Goal: Task Accomplishment & Management: Manage account settings

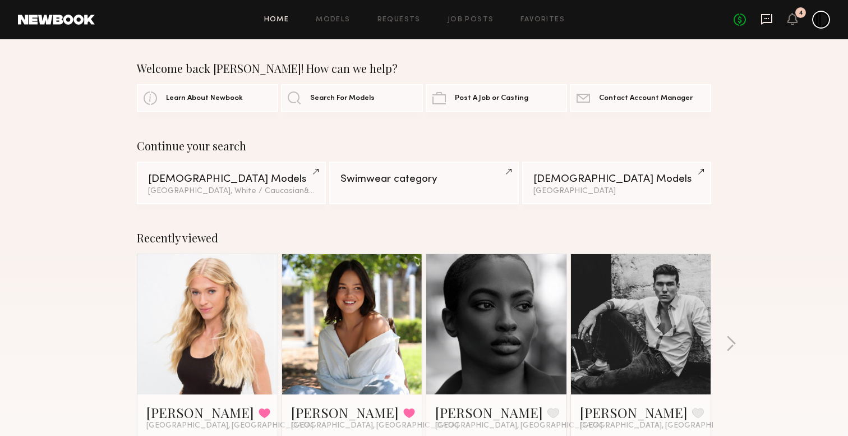
click at [769, 19] on icon at bounding box center [766, 19] width 12 height 12
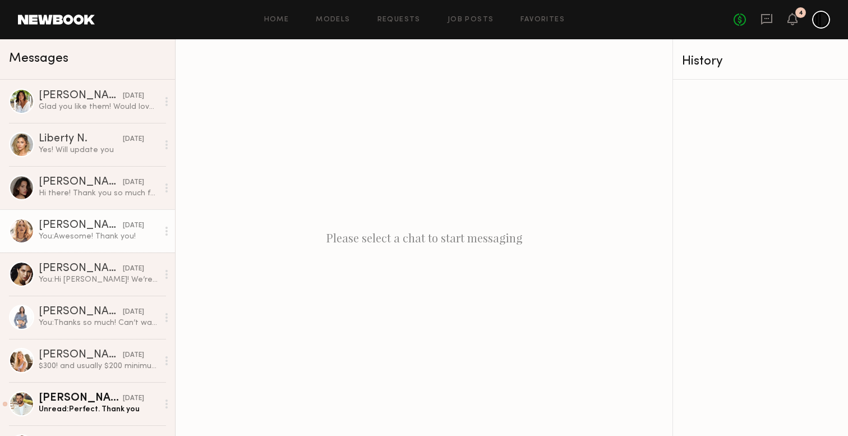
click at [72, 221] on div "[PERSON_NAME]" at bounding box center [81, 225] width 84 height 11
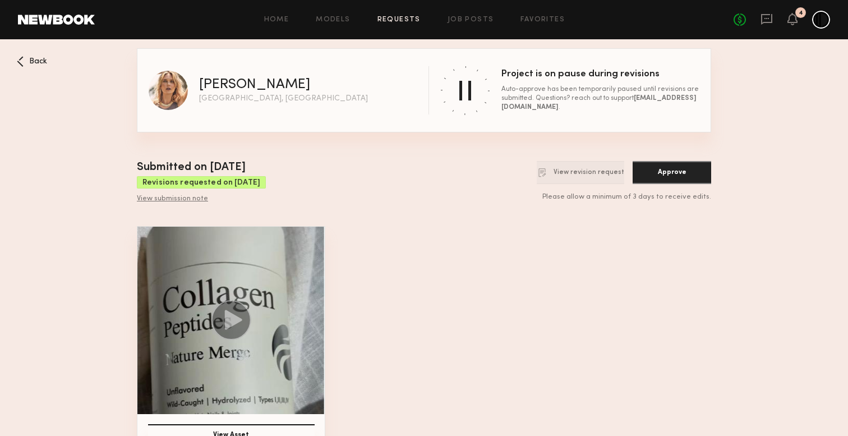
scroll to position [30, 0]
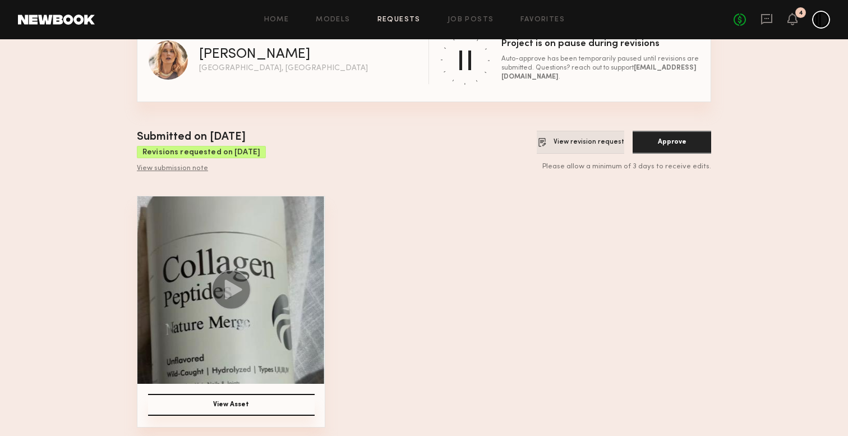
click at [571, 146] on button "View revision request" at bounding box center [580, 142] width 87 height 23
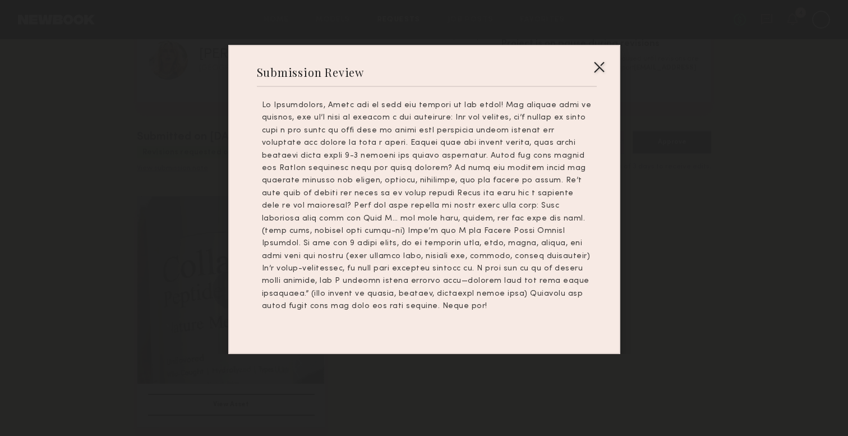
click at [347, 115] on div at bounding box center [427, 206] width 330 height 214
click at [359, 189] on div at bounding box center [427, 206] width 330 height 214
click at [412, 196] on div at bounding box center [427, 206] width 330 height 214
click at [757, 125] on div "Submission Review" at bounding box center [424, 177] width 848 height 354
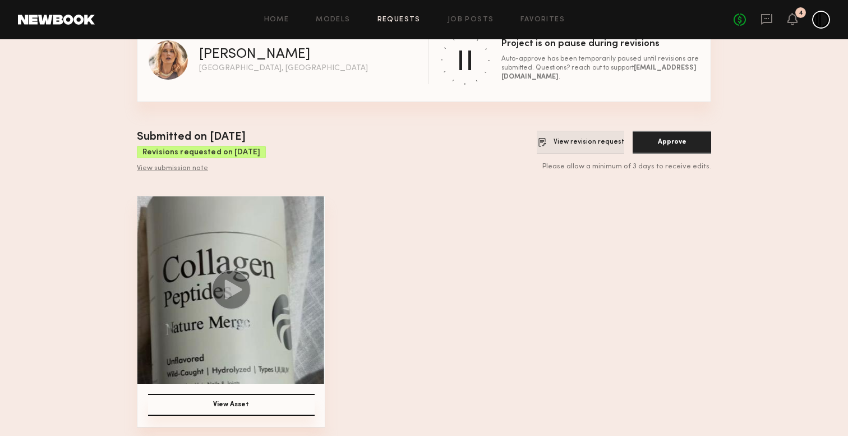
click at [552, 145] on button "View revision request" at bounding box center [580, 142] width 87 height 23
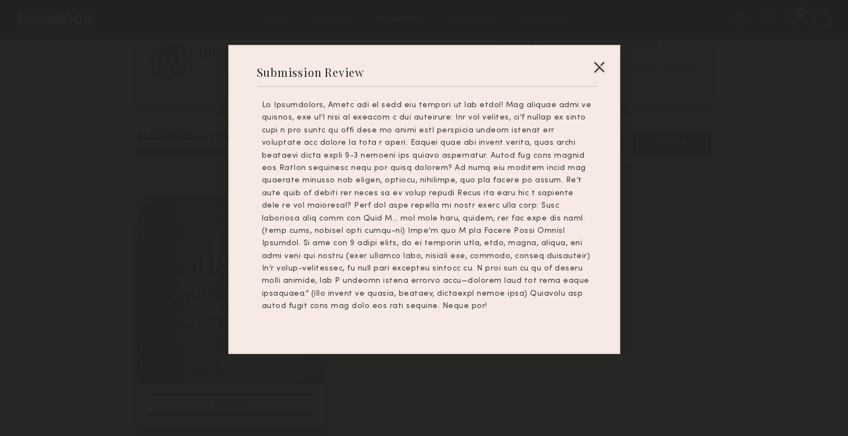
click at [493, 238] on div at bounding box center [427, 206] width 330 height 214
click at [521, 248] on div at bounding box center [427, 206] width 330 height 214
click at [700, 47] on div "Submission Review" at bounding box center [424, 177] width 848 height 354
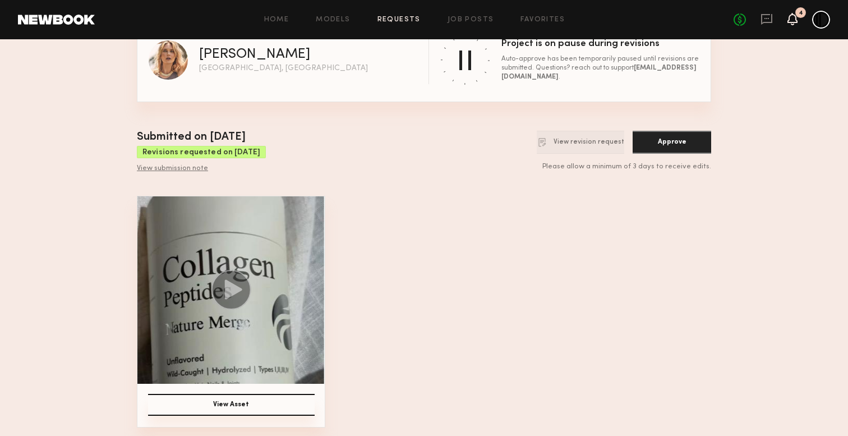
click at [792, 19] on icon at bounding box center [792, 19] width 9 height 8
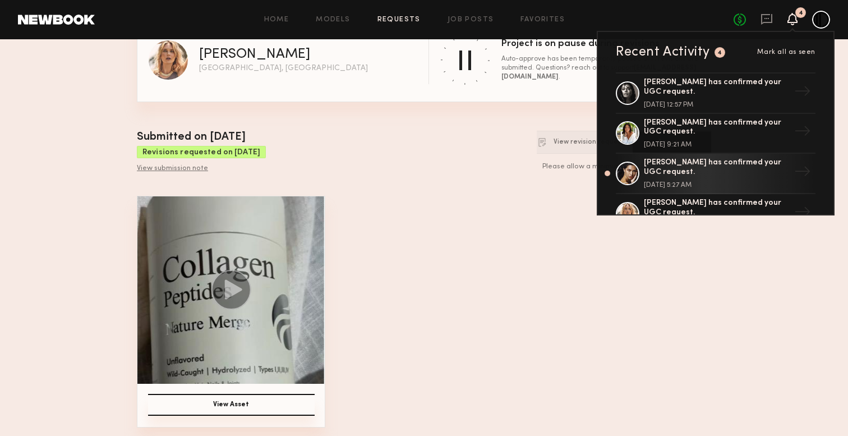
click at [520, 161] on div "Submitted on [DATE] Revisions requested on [DATE] View submission note View rev…" at bounding box center [424, 151] width 574 height 44
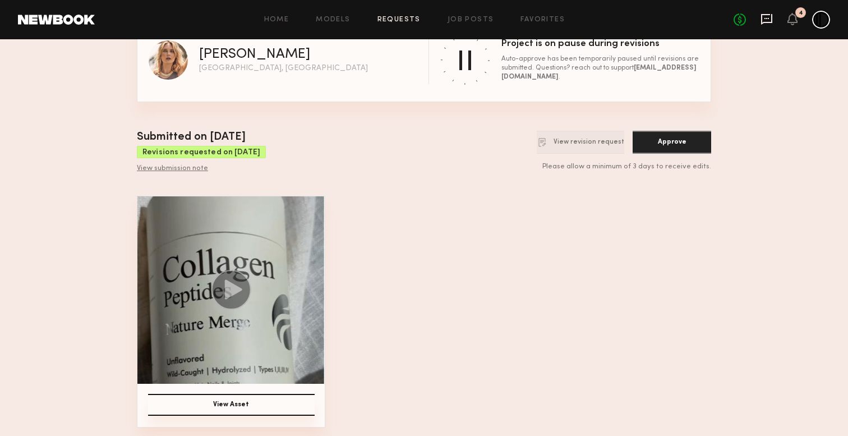
click at [769, 19] on icon at bounding box center [766, 19] width 12 height 12
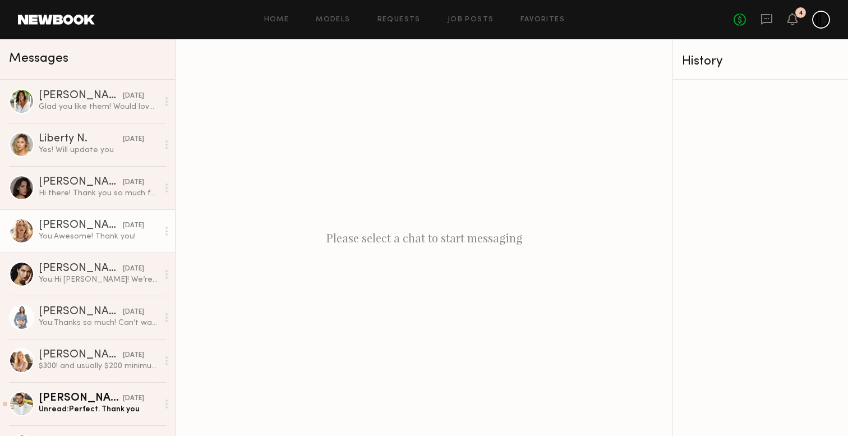
click at [77, 237] on div "You: Awesome! Thank you!" at bounding box center [98, 236] width 119 height 11
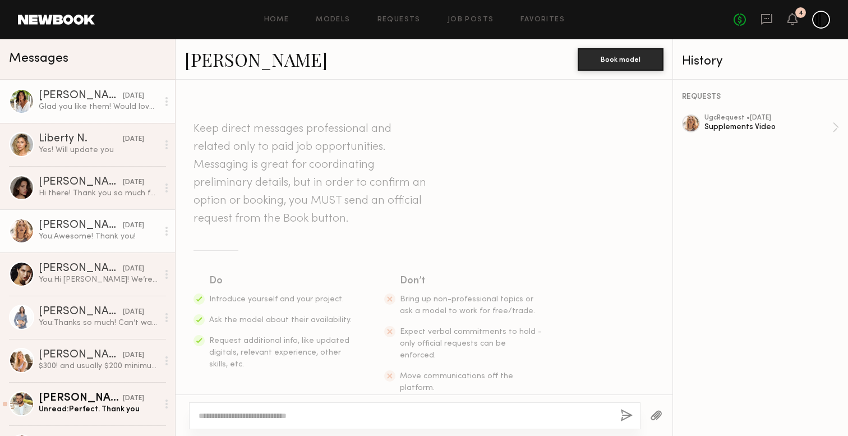
click at [82, 112] on link "[PERSON_NAME] [DATE] Glad you like them! Would love to work together again🤍" at bounding box center [87, 101] width 175 height 43
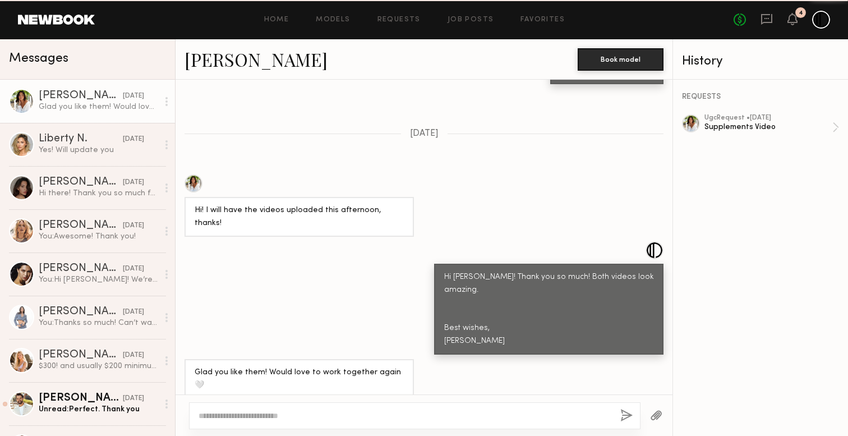
scroll to position [1200, 0]
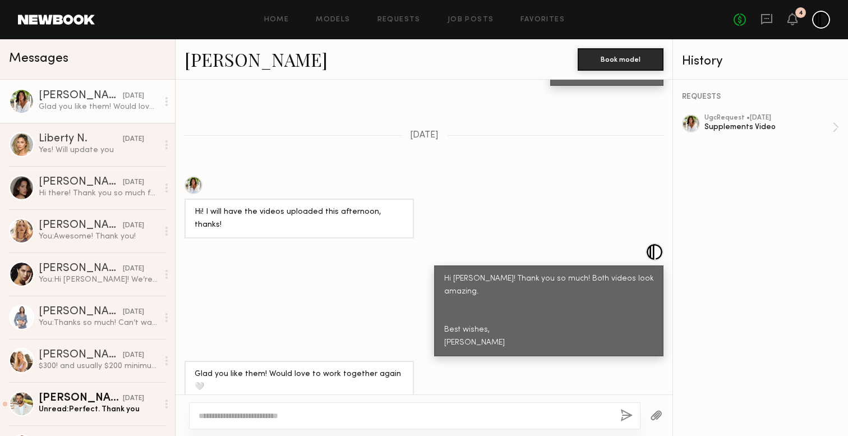
click at [789, 25] on div "4" at bounding box center [792, 20] width 10 height 14
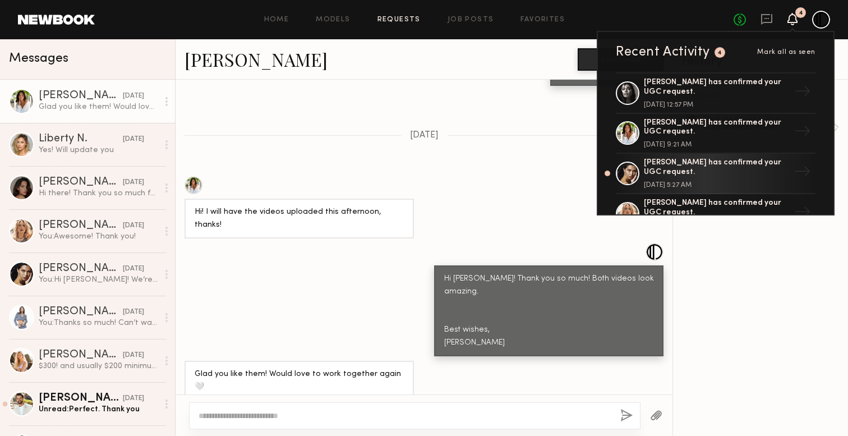
click at [399, 21] on link "Requests" at bounding box center [398, 19] width 43 height 7
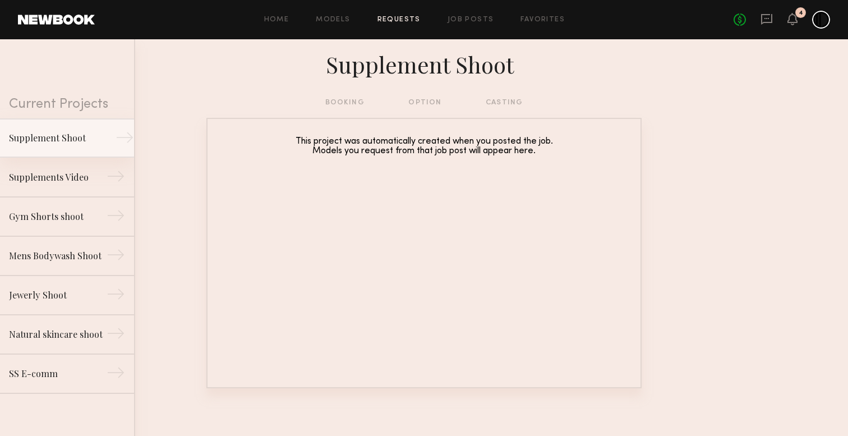
click at [63, 137] on div "Supplement Shoot" at bounding box center [58, 137] width 98 height 13
click at [63, 166] on link "Supplements Video →" at bounding box center [67, 177] width 134 height 39
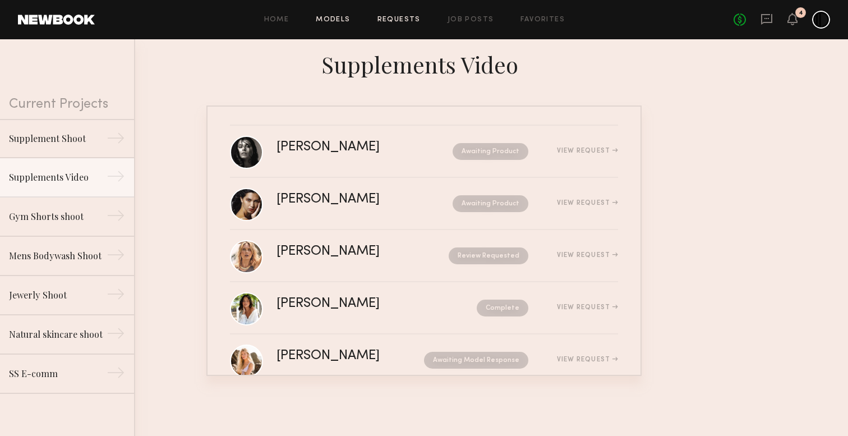
click at [342, 19] on link "Models" at bounding box center [333, 19] width 34 height 7
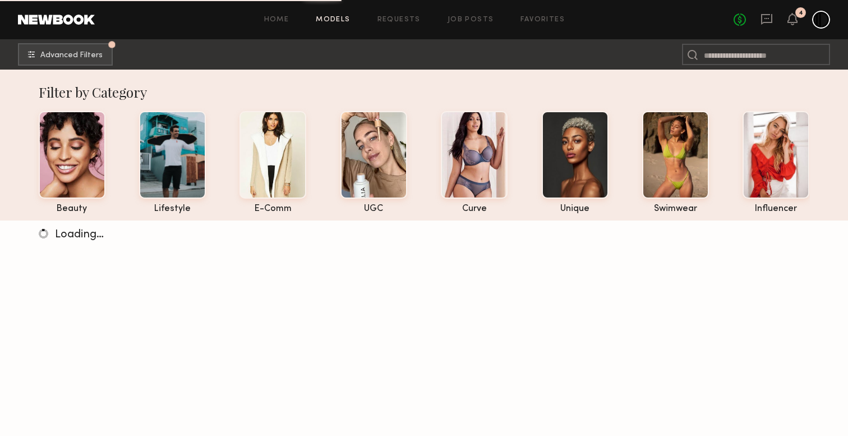
click at [434, 19] on div "Home Models Requests Job Posts Favorites Sign Out" at bounding box center [414, 19] width 639 height 7
click at [443, 17] on div "Home Models Requests Job Posts Favorites Sign Out" at bounding box center [414, 19] width 639 height 7
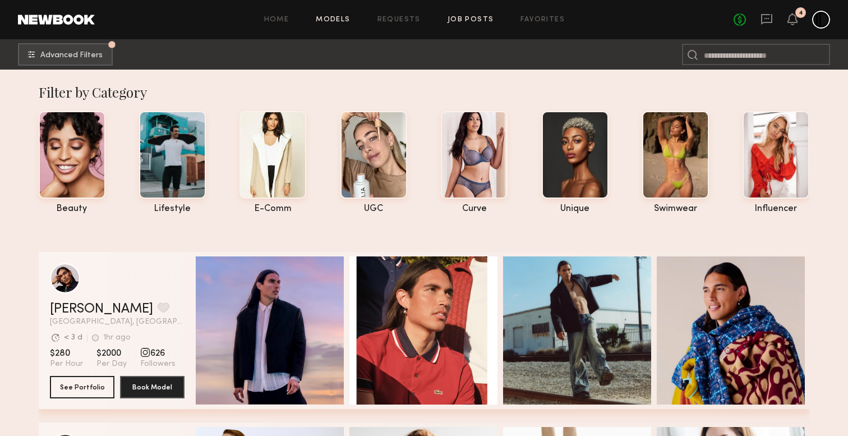
click at [458, 21] on link "Job Posts" at bounding box center [470, 19] width 47 height 7
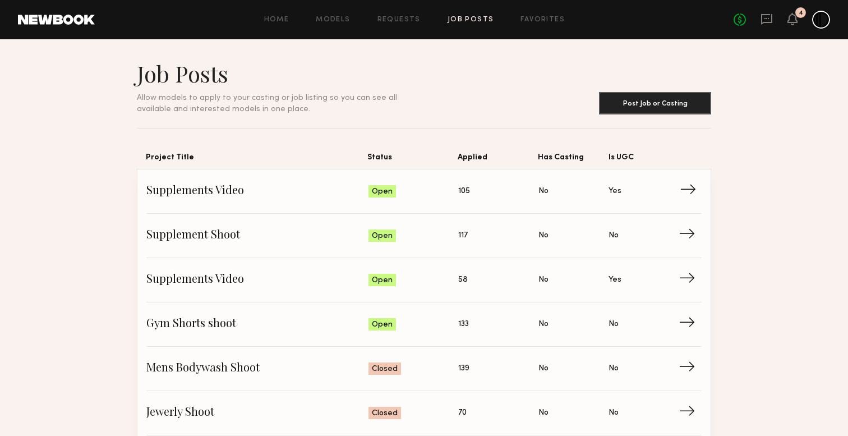
click at [183, 187] on span "Supplements Video" at bounding box center [257, 191] width 222 height 17
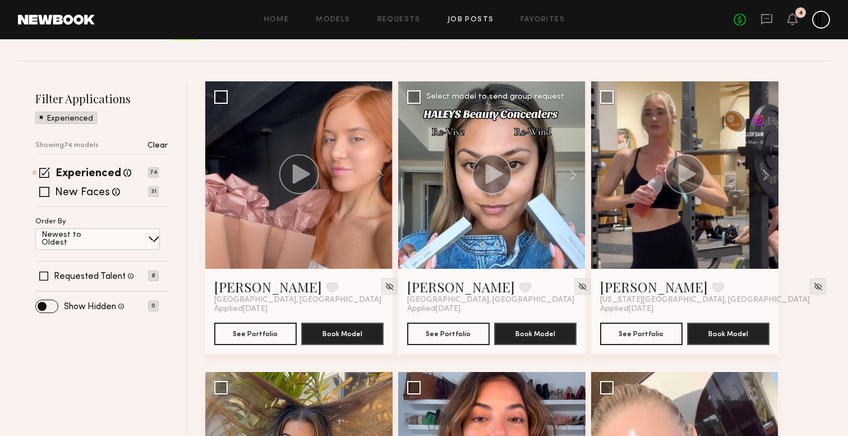
scroll to position [75, 0]
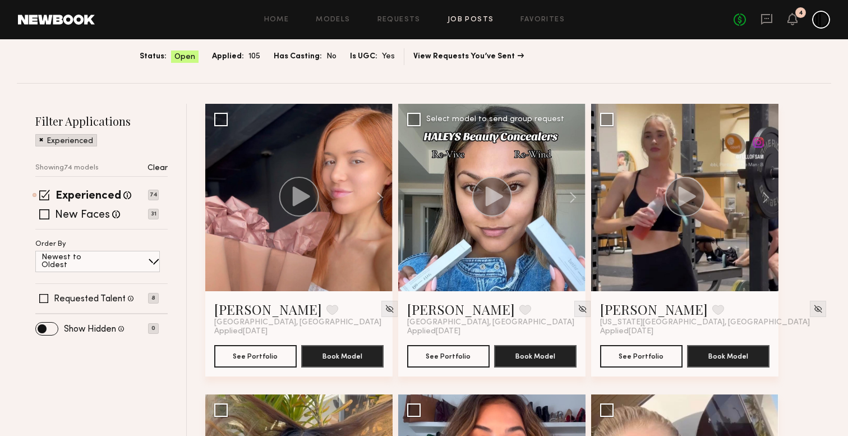
click at [496, 199] on icon at bounding box center [494, 196] width 17 height 20
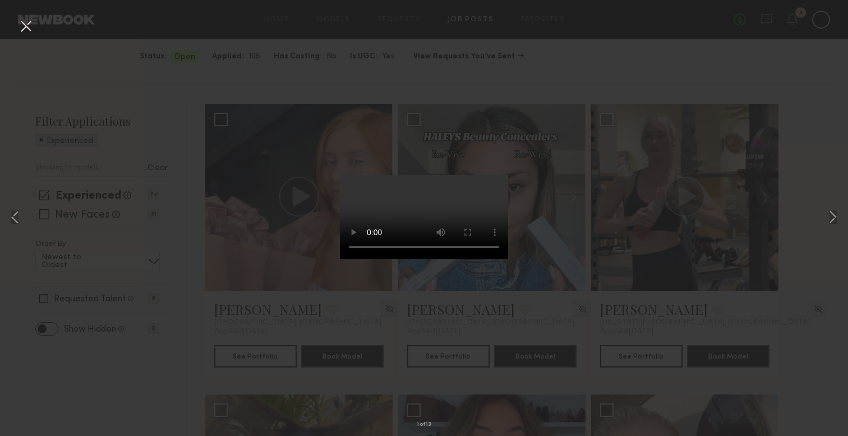
click at [640, 166] on div "1 of 13" at bounding box center [424, 218] width 848 height 436
click at [29, 27] on button at bounding box center [26, 27] width 18 height 20
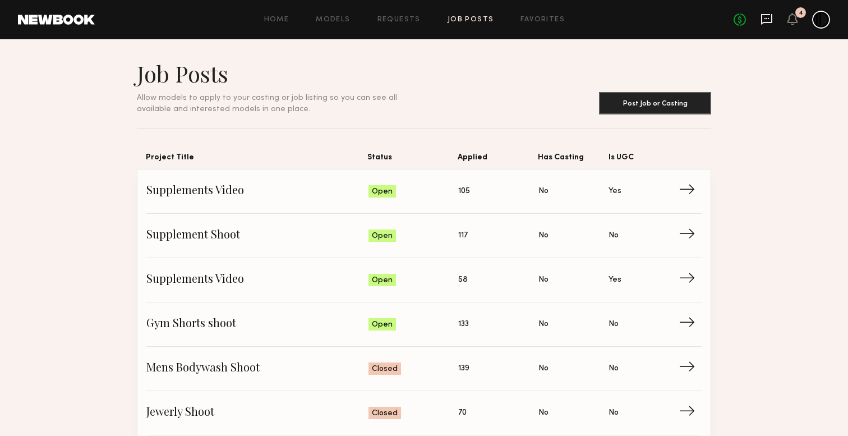
click at [771, 16] on icon at bounding box center [766, 19] width 11 height 11
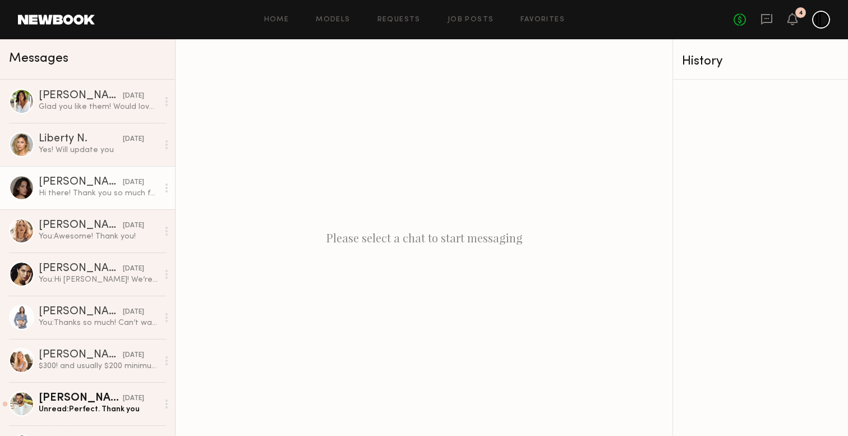
click at [82, 192] on div "Hi there! Thank you so much for sending over the example videos. I will review …" at bounding box center [98, 193] width 119 height 11
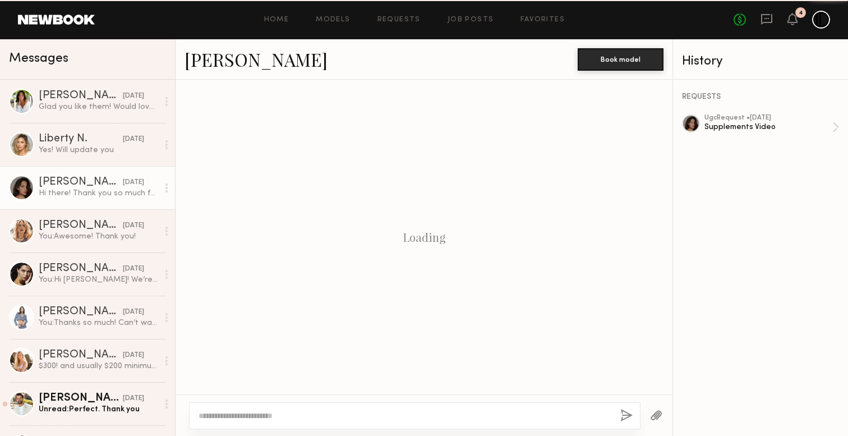
scroll to position [1461, 0]
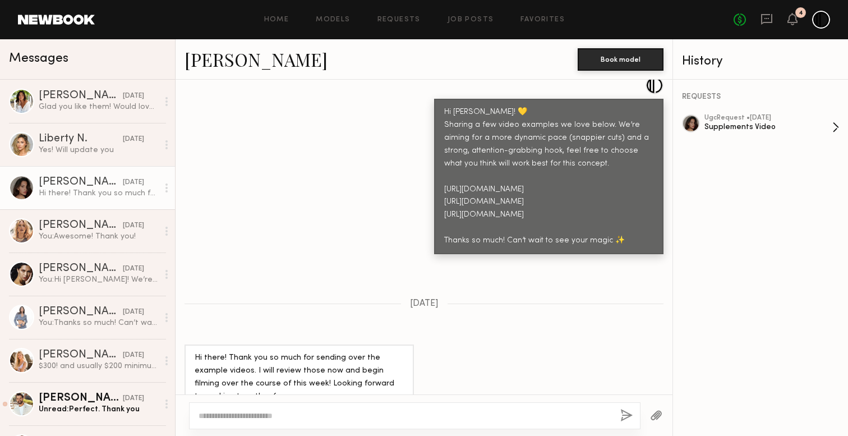
click at [725, 125] on div "Supplements Video" at bounding box center [768, 127] width 128 height 11
